Goal: Obtain resource: Download file/media

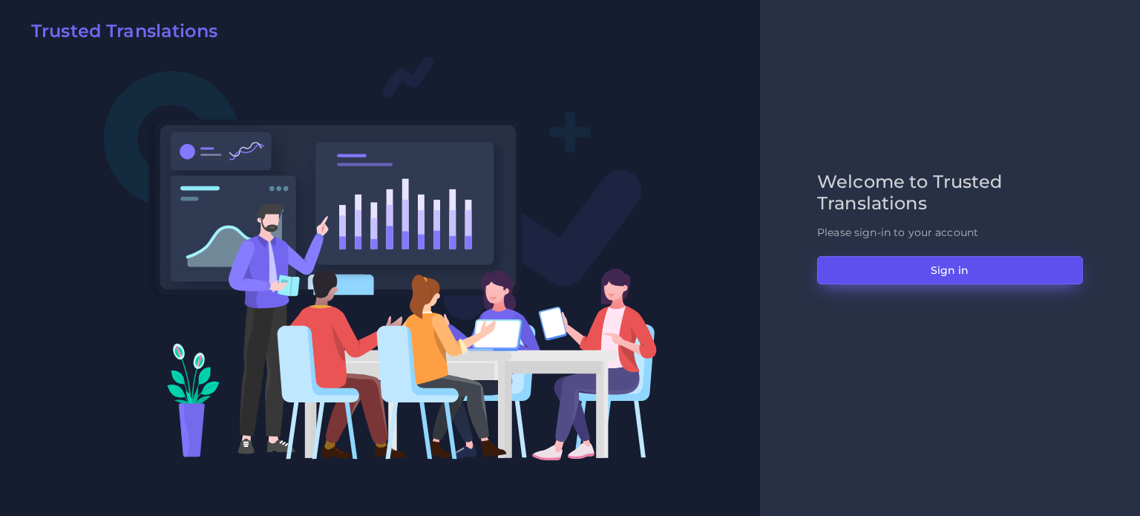
click at [961, 268] on button "Sign in" at bounding box center [950, 270] width 266 height 28
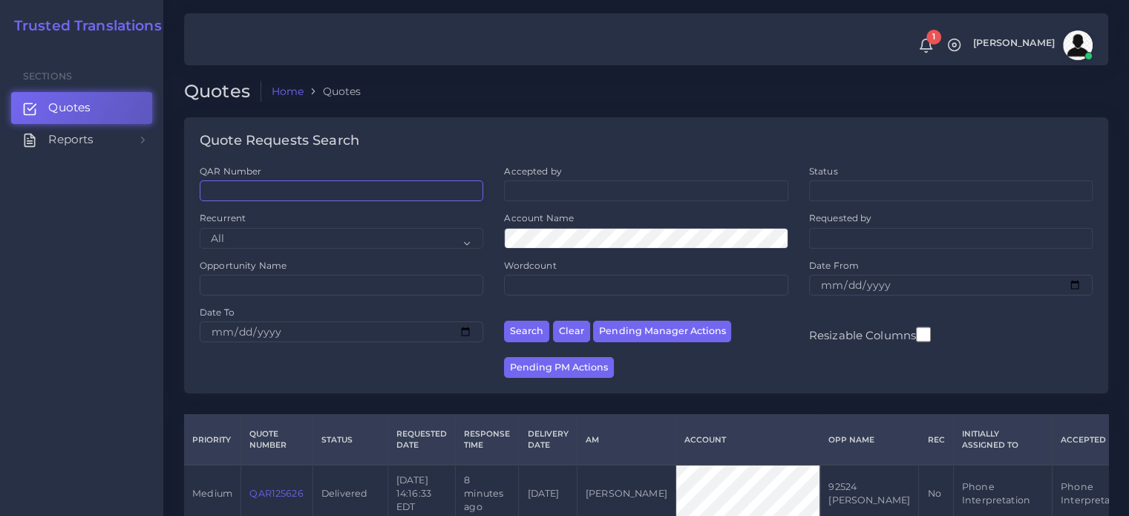
click at [287, 187] on input "QAR Number" at bounding box center [342, 190] width 284 height 21
paste input "DCS-246006"
type input "DCS-246006"
click at [535, 330] on button "Search" at bounding box center [526, 332] width 45 height 22
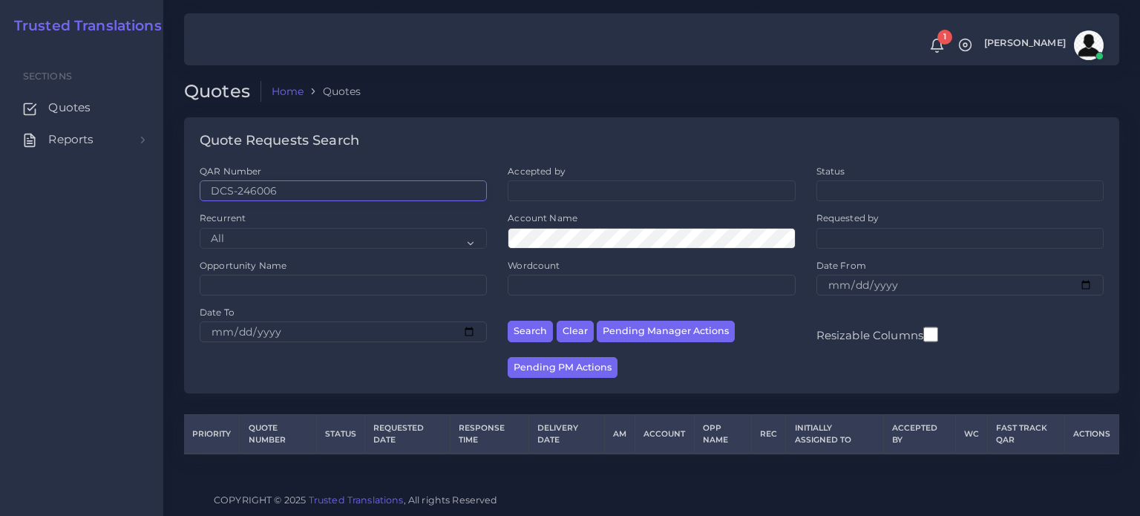
click at [321, 187] on input "DCS-246006" at bounding box center [343, 190] width 287 height 21
drag, startPoint x: 321, startPoint y: 187, endPoint x: 0, endPoint y: 148, distance: 323.0
click at [0, 148] on body "1 Notifications 1 New Driver Update: Extra Quality renamed to Quality Changed" at bounding box center [570, 258] width 1140 height 516
paste input "QAR125379"
type input "QAR125379"
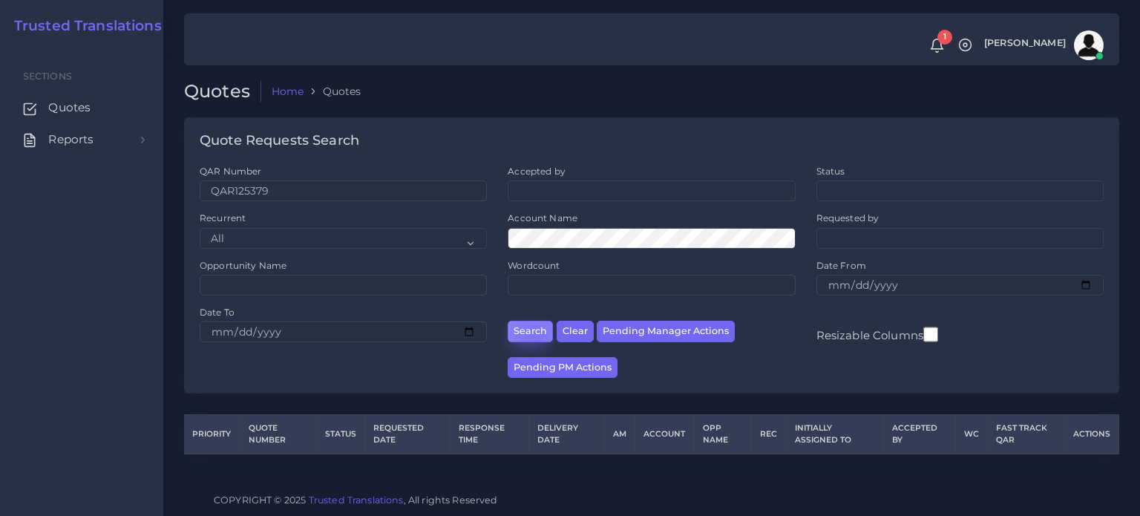
click at [534, 335] on button "Search" at bounding box center [530, 332] width 45 height 22
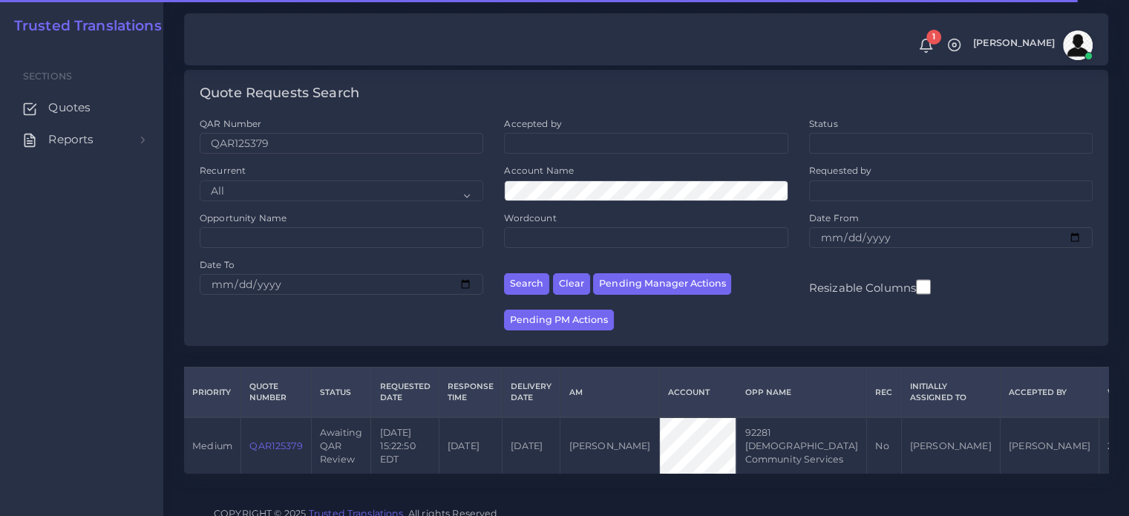
scroll to position [73, 0]
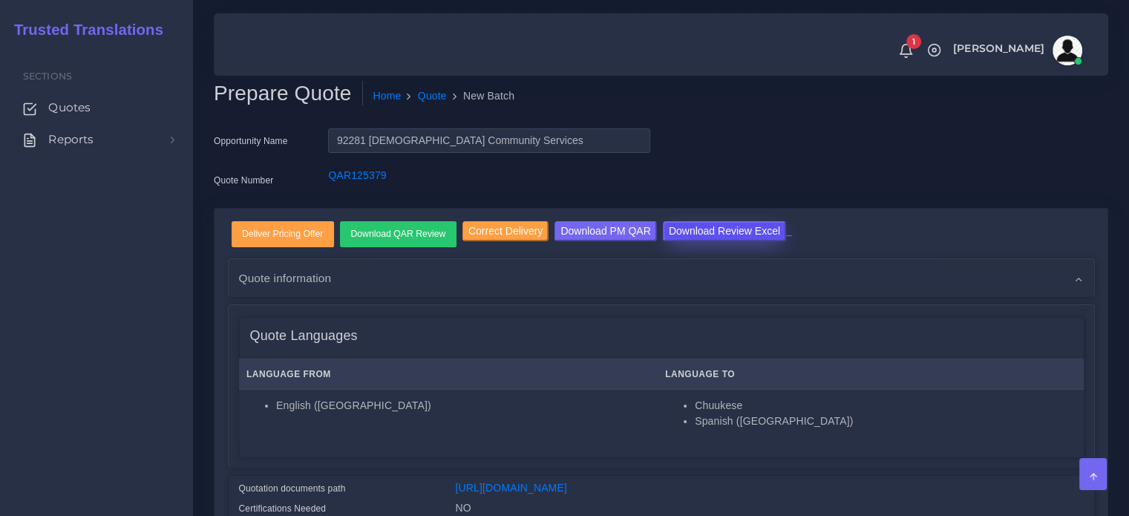
click at [754, 237] on input "Download Review Excel" at bounding box center [724, 231] width 123 height 20
